Goal: Task Accomplishment & Management: Use online tool/utility

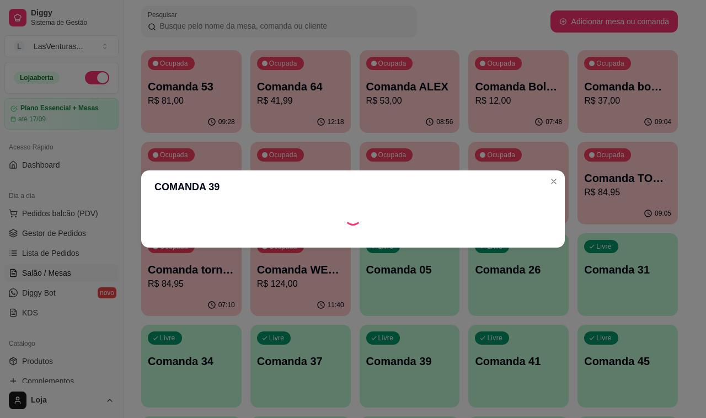
scroll to position [99, 0]
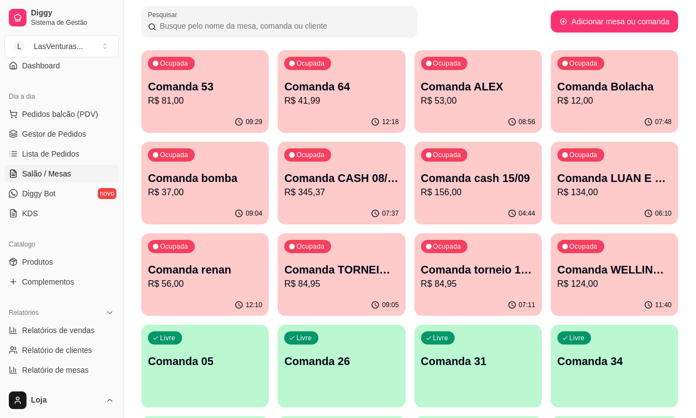
click at [262, 171] on p "Comanda bomba" at bounding box center [205, 178] width 114 height 15
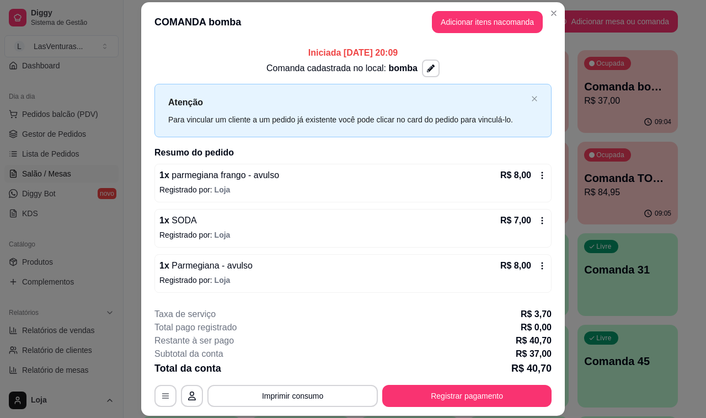
click at [490, 15] on button "Adicionar itens na comanda" at bounding box center [487, 22] width 111 height 22
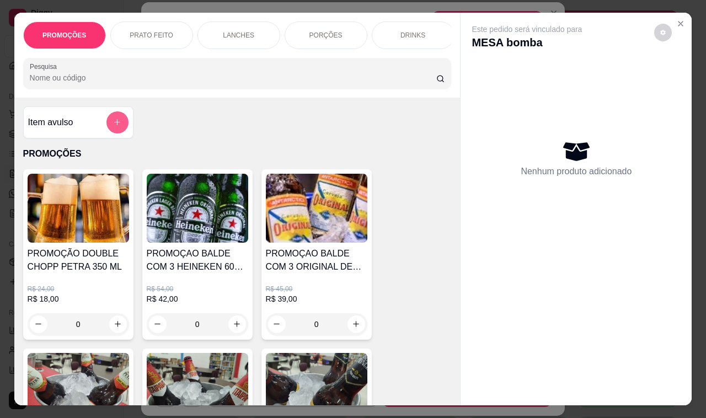
click at [119, 133] on button "add-separate-item" at bounding box center [118, 122] width 22 height 22
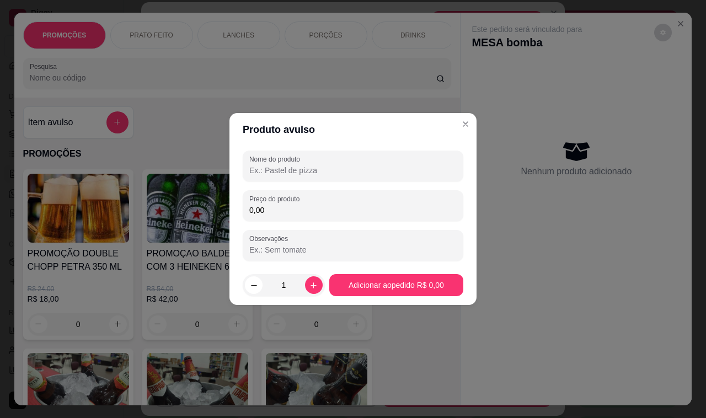
click at [290, 174] on input "Nome do produto" at bounding box center [353, 170] width 208 height 11
type input "torre"
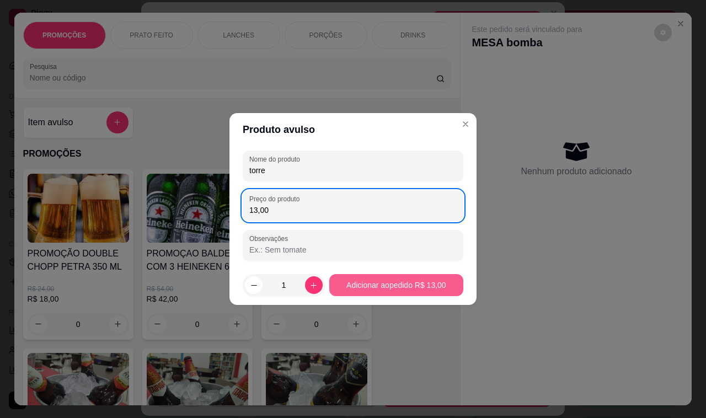
type input "13,00"
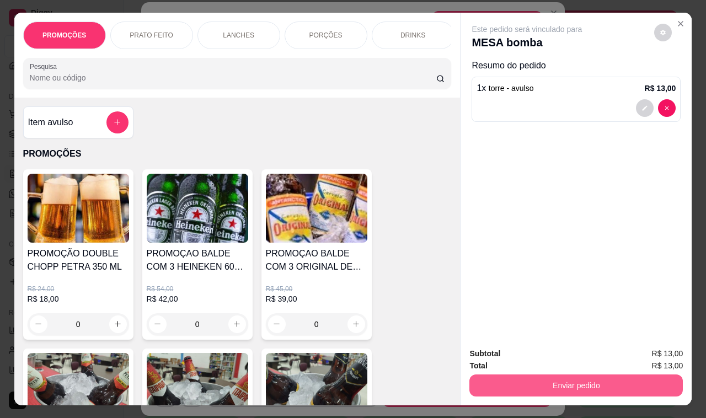
click at [564, 389] on button "Enviar pedido" at bounding box center [577, 386] width 214 height 22
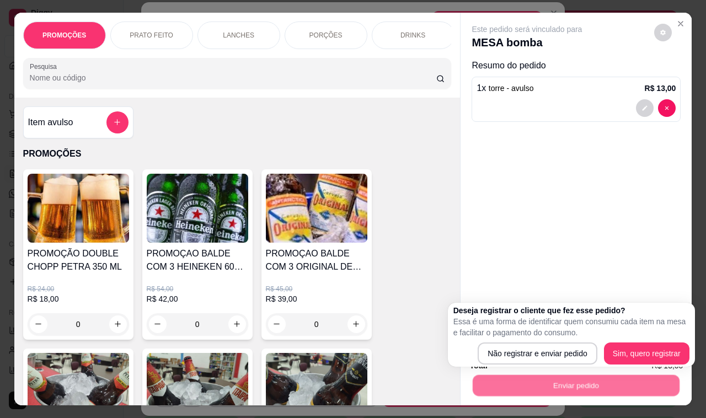
click at [546, 349] on body "Diggy Sistema de Gestão L LasVenturas ... Loja aberta Plano Essencial + Mesas a…" at bounding box center [348, 140] width 696 height 418
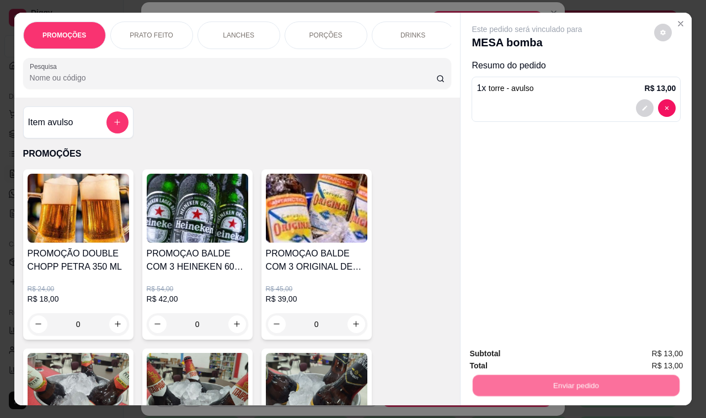
click at [544, 363] on button "Não registrar e enviar pedido" at bounding box center [538, 354] width 111 height 20
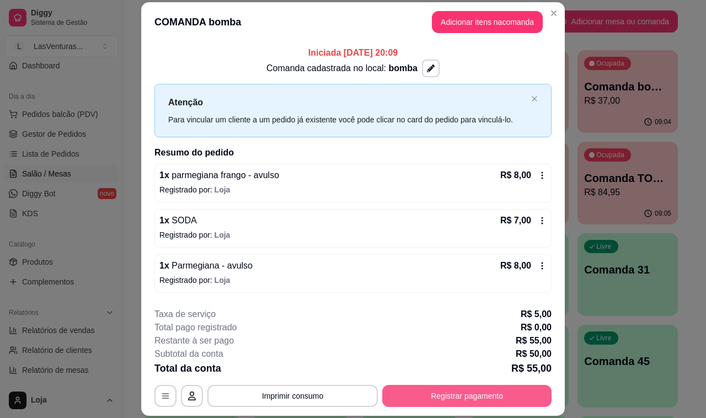
click at [411, 395] on button "Registrar pagamento" at bounding box center [466, 396] width 169 height 22
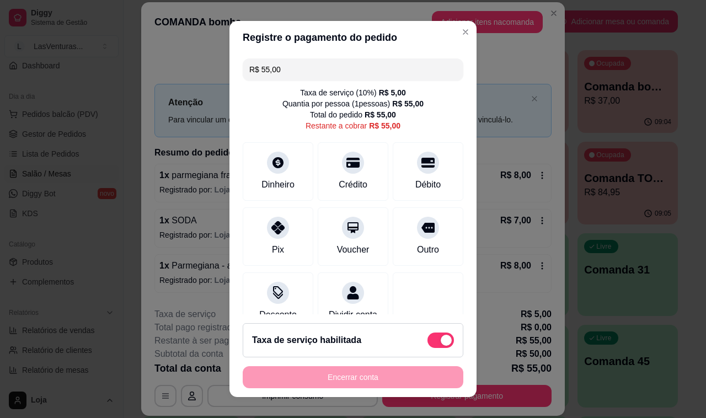
click at [408, 348] on div "Taxa de serviço habilitada" at bounding box center [353, 340] width 202 height 15
type input "R$ 50,00"
checkbox input "false"
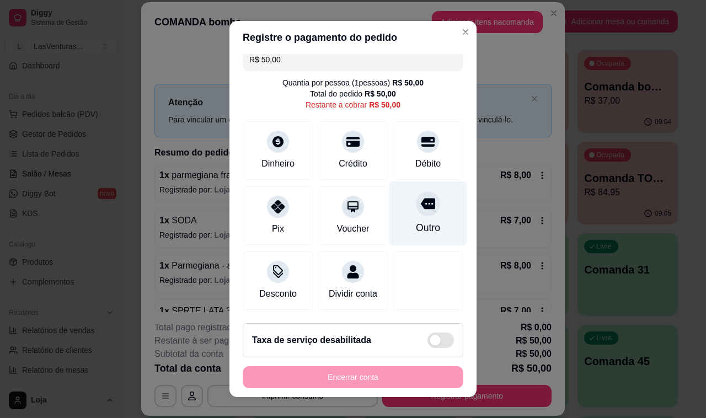
scroll to position [0, 0]
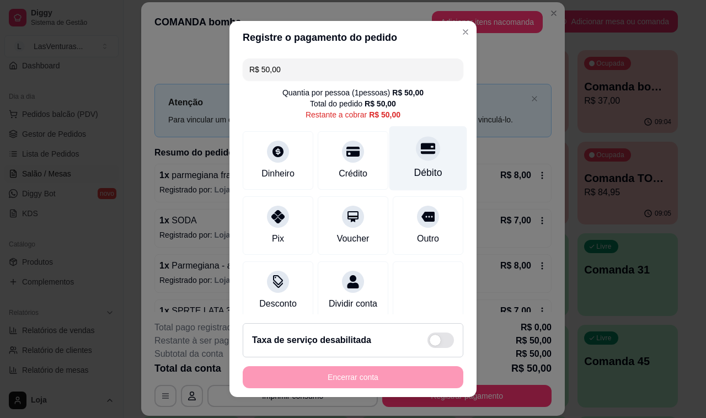
click at [424, 167] on div "Débito" at bounding box center [429, 158] width 78 height 65
type input "R$ 0,00"
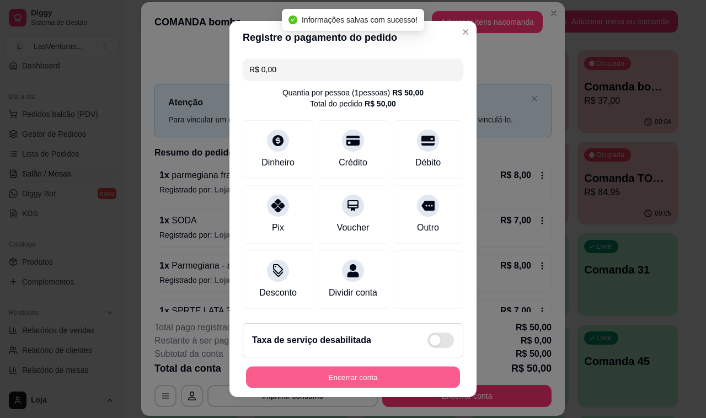
click at [348, 384] on button "Encerrar conta" at bounding box center [353, 378] width 214 height 22
